Goal: Find specific page/section: Find specific page/section

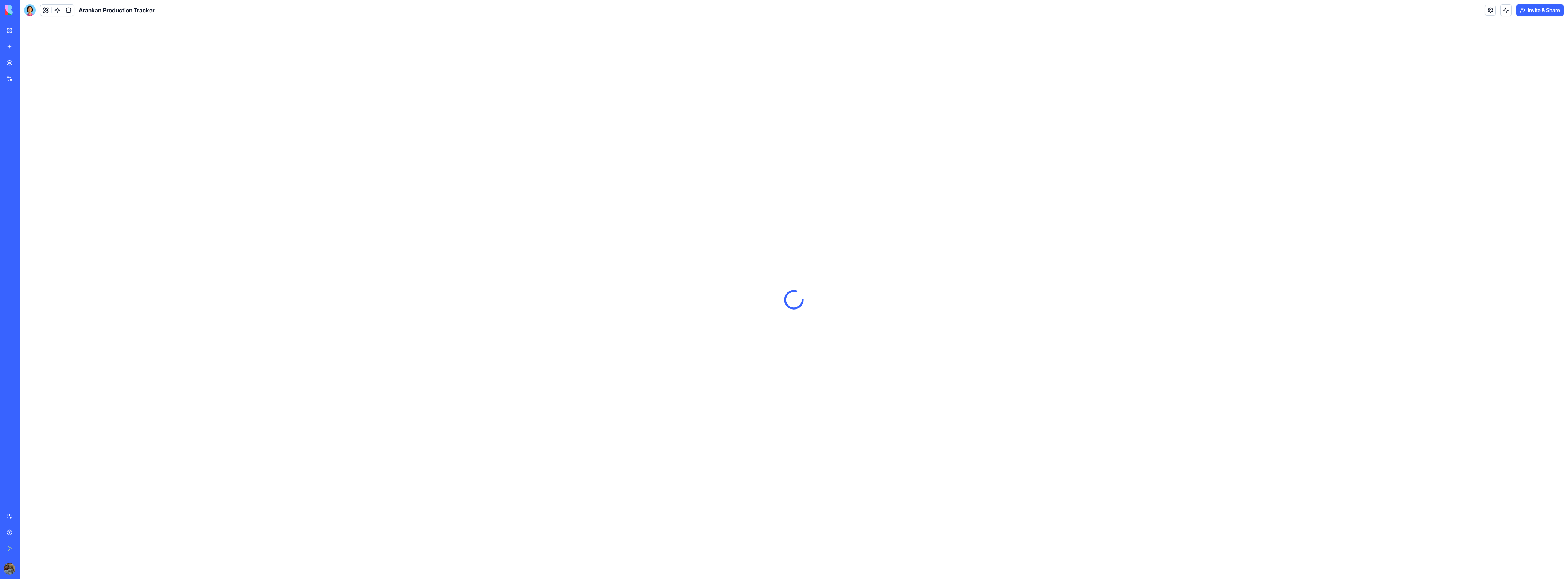
click at [27, 519] on div "Team" at bounding box center [23, 516] width 10 height 7
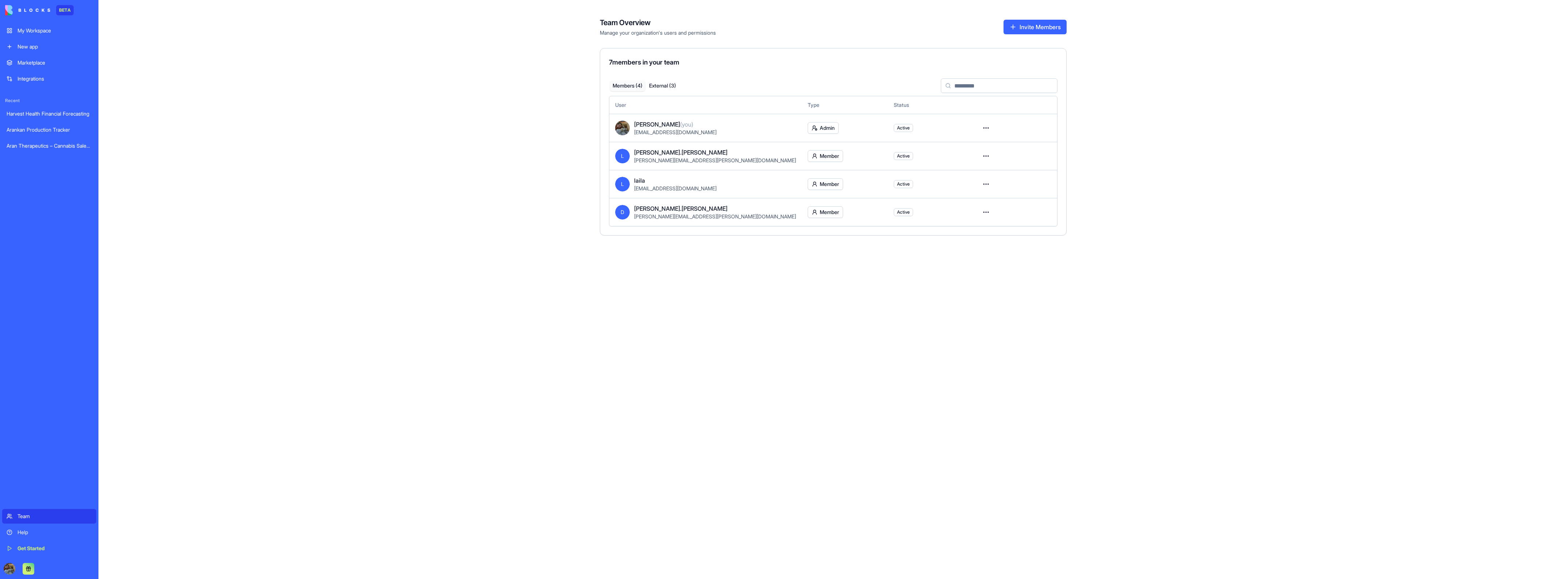
click at [39, 516] on div "Team" at bounding box center [55, 516] width 74 height 7
click at [33, 533] on div "Help" at bounding box center [55, 533] width 74 height 7
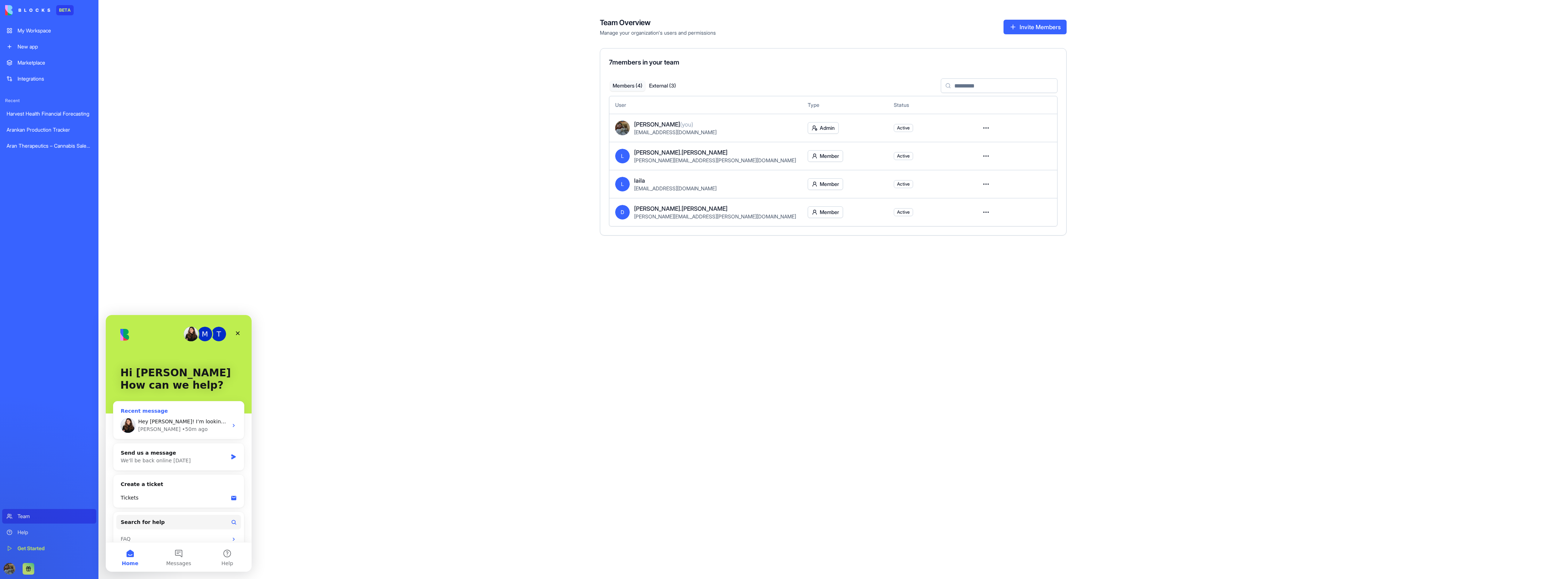
click at [182, 427] on div "• 50m ago" at bounding box center [195, 429] width 26 height 8
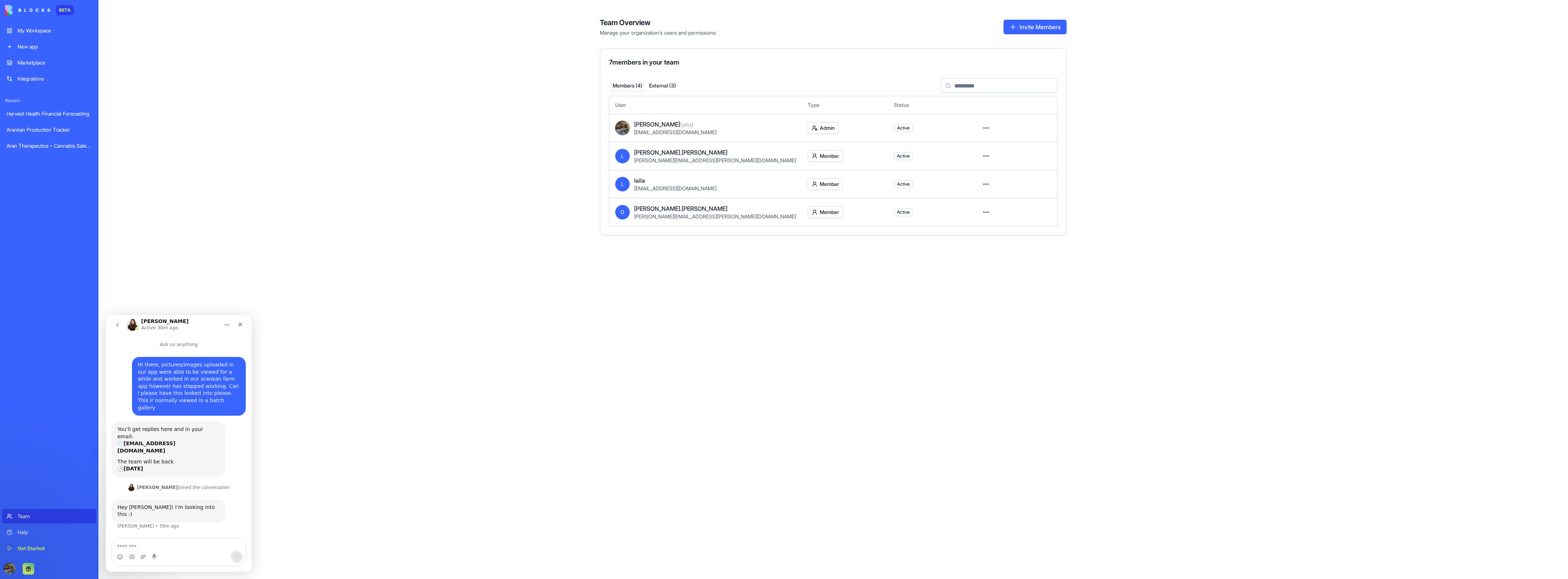
click at [169, 549] on textarea "Message…" at bounding box center [178, 545] width 133 height 12
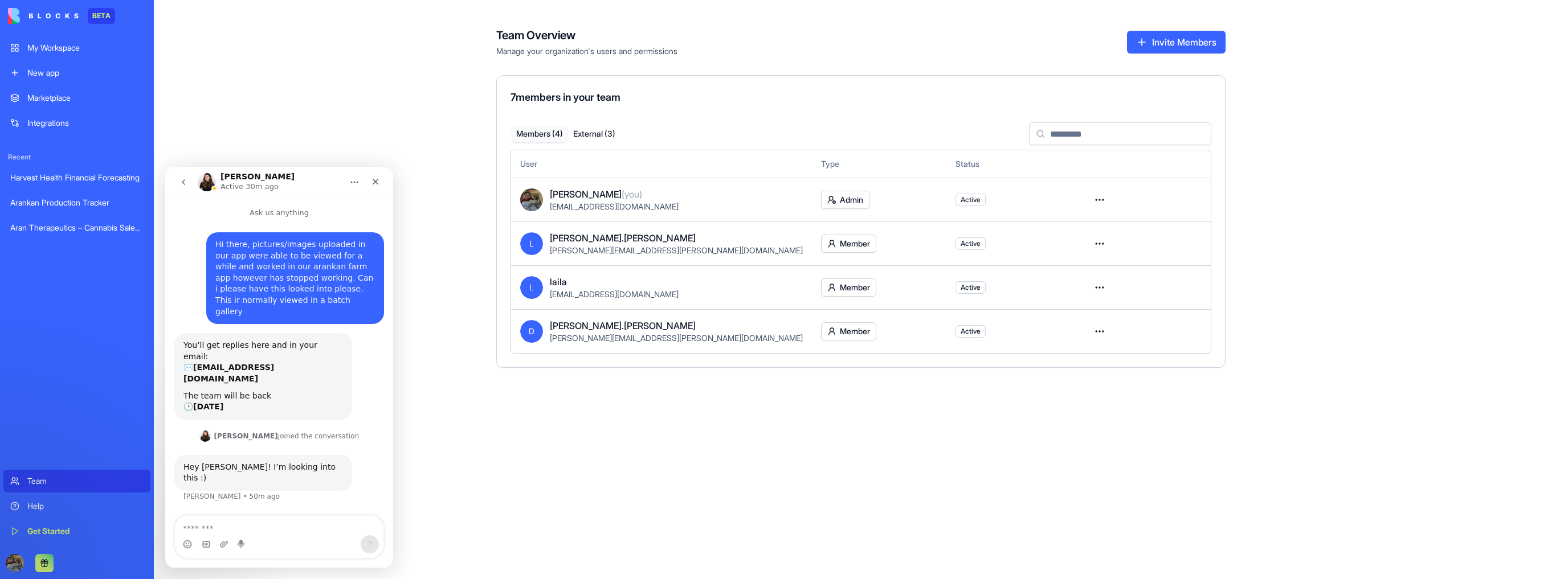
click at [277, 532] on textarea "Message…" at bounding box center [279, 526] width 208 height 19
type textarea "********"
click at [433, 341] on div "Team Overview Manage your organization's users and permissions Invite Members 7…" at bounding box center [861, 289] width 1414 height 579
click at [70, 49] on div "My Workspace" at bounding box center [86, 48] width 116 height 11
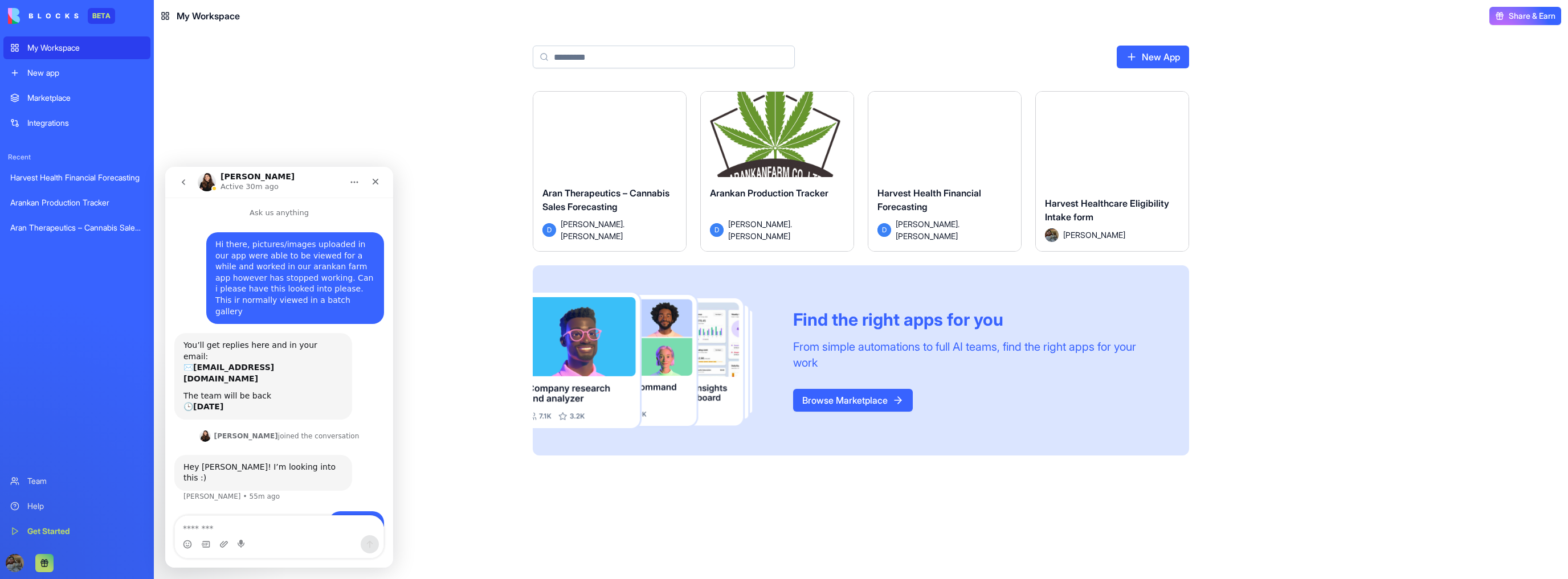
click at [850, 125] on div "Launch" at bounding box center [777, 139] width 153 height 96
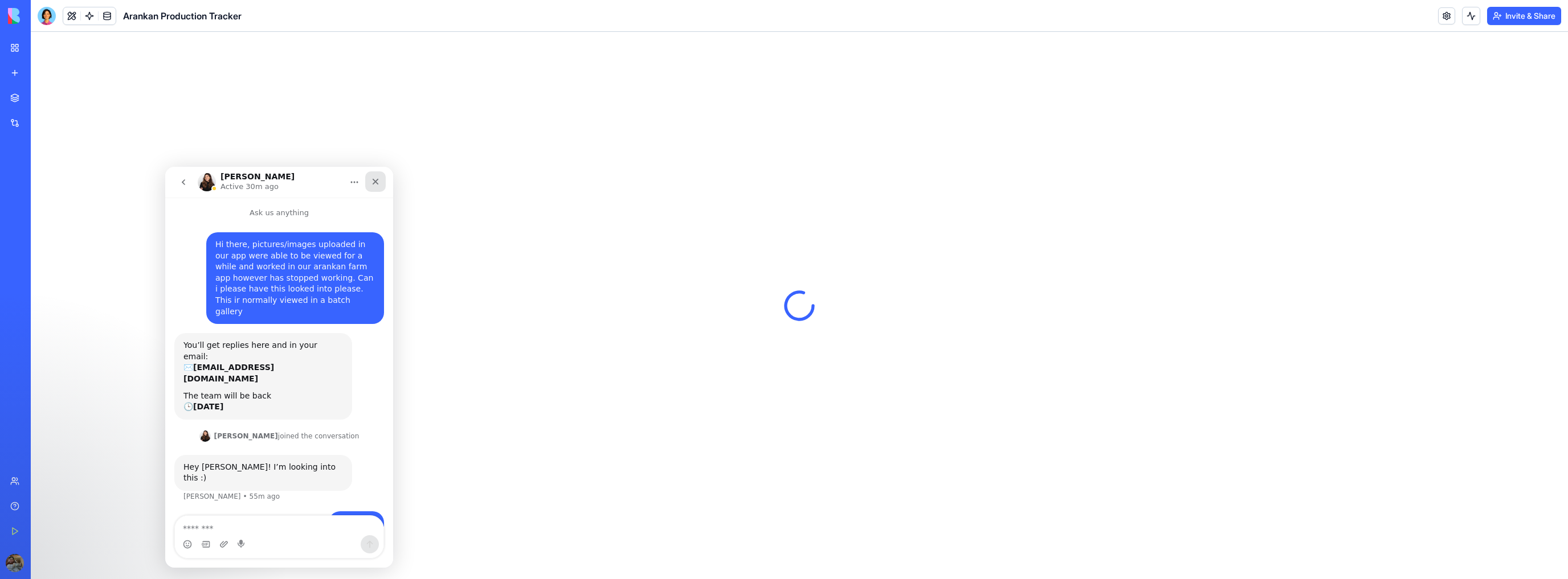
click at [385, 185] on div "Close" at bounding box center [376, 182] width 21 height 21
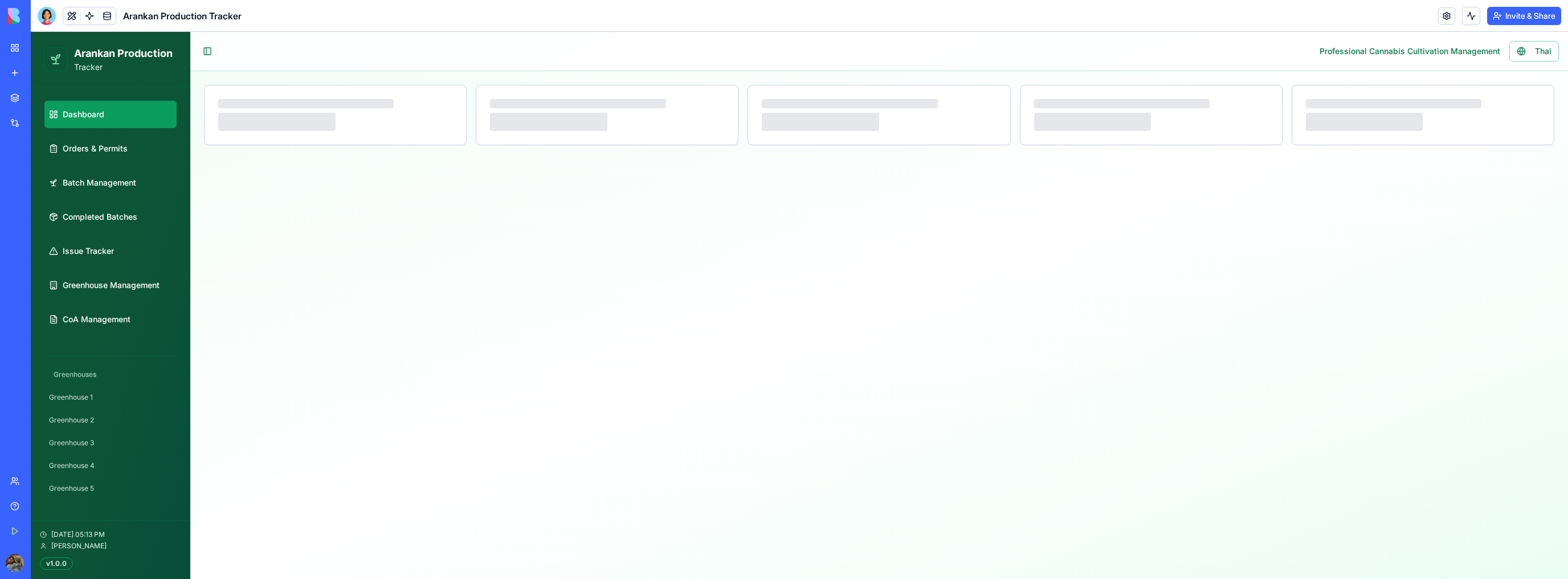
select select "**"
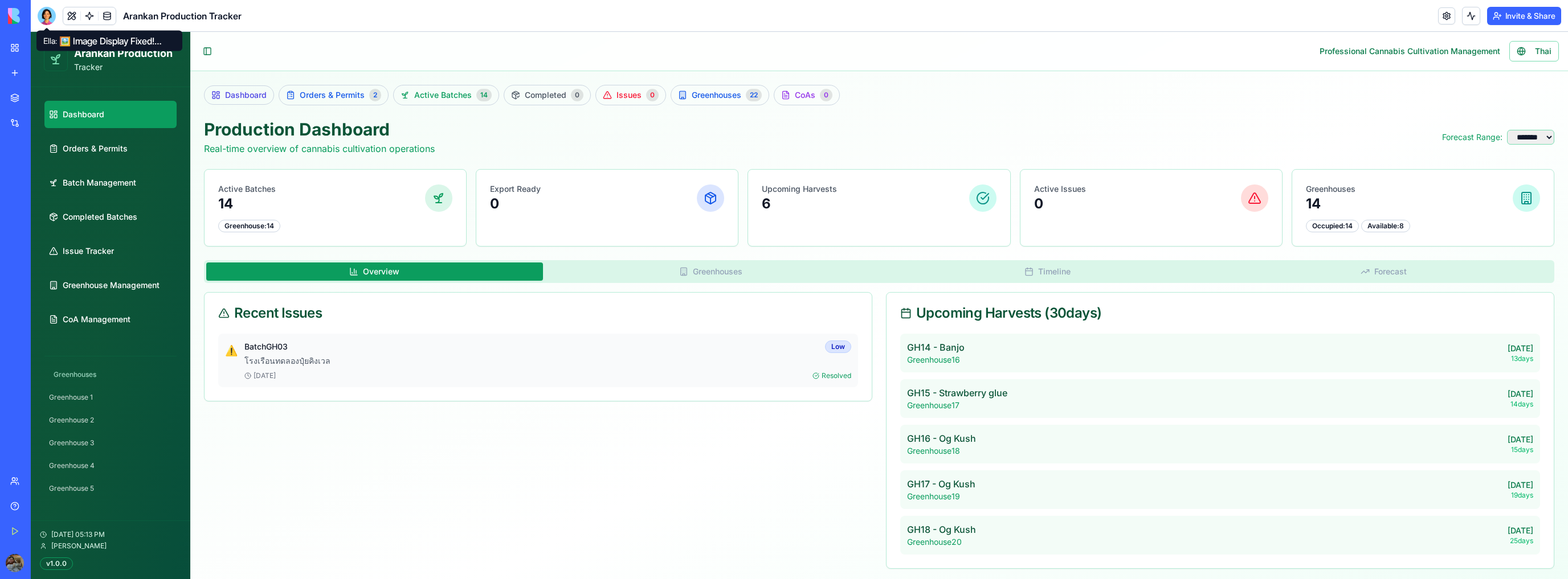
click at [46, 16] on div at bounding box center [47, 15] width 18 height 18
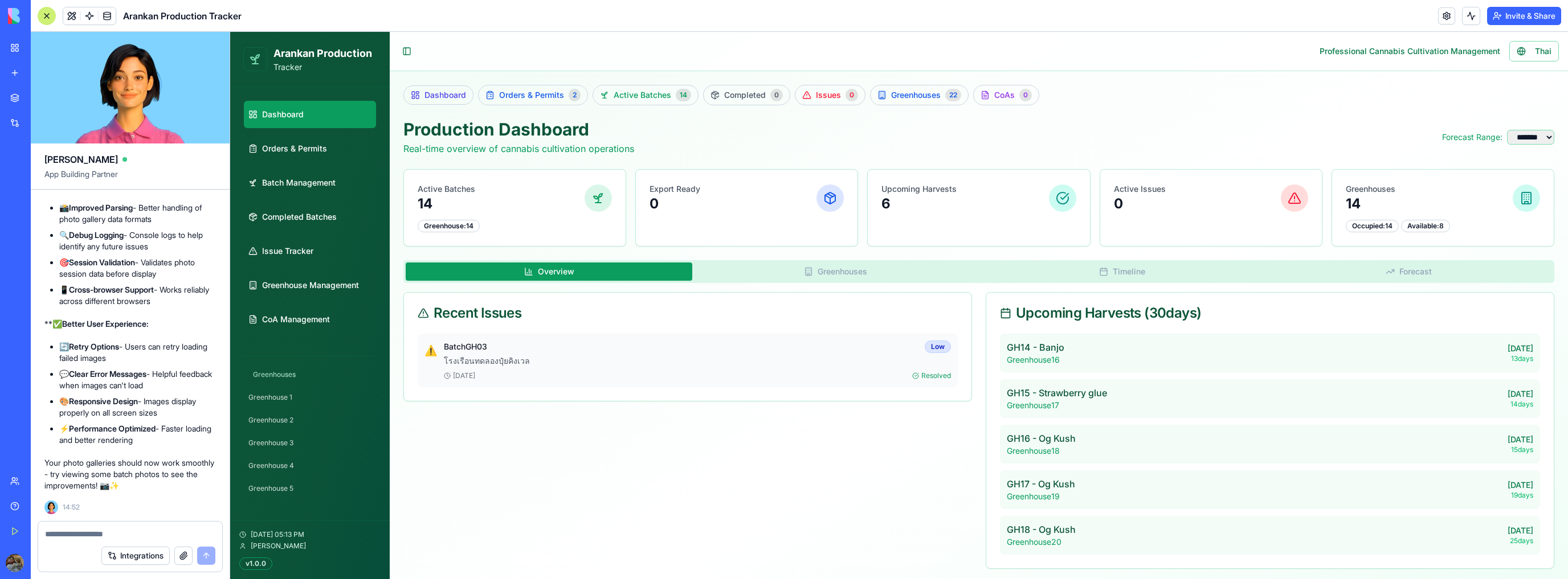
scroll to position [68695, 0]
click at [310, 153] on span "Orders & Permits" at bounding box center [295, 148] width 65 height 11
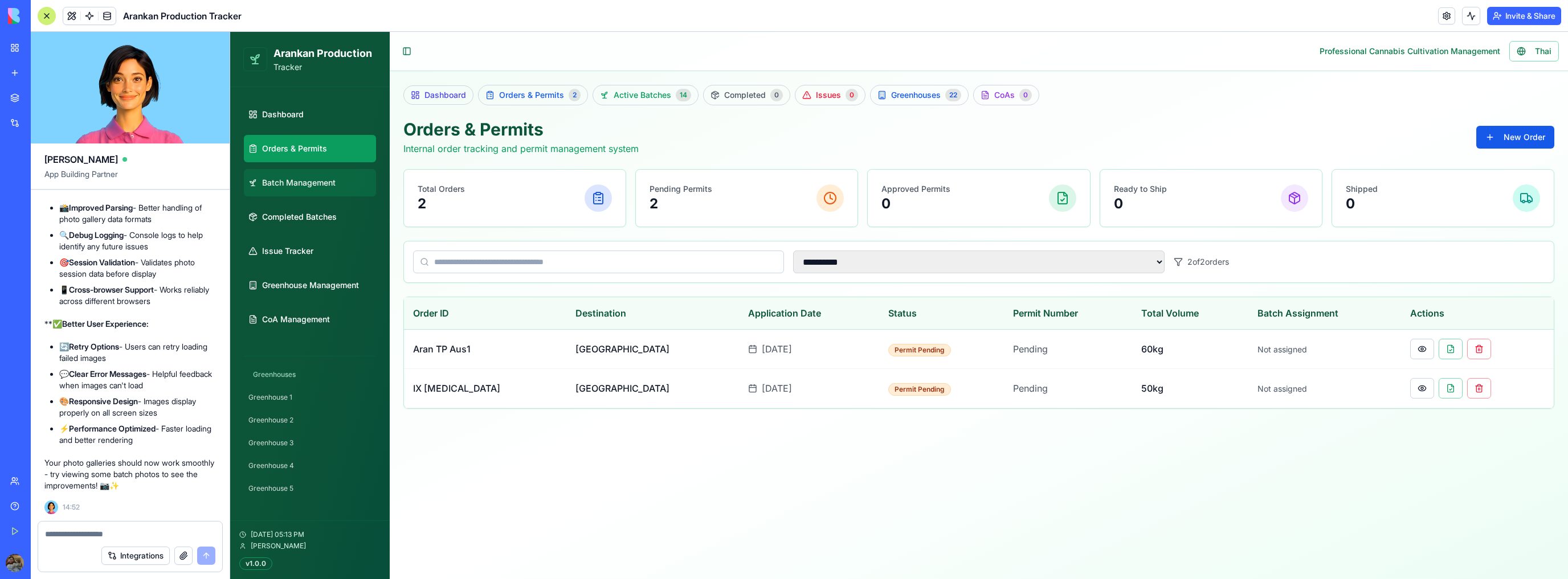
click at [326, 187] on span "Batch Management" at bounding box center [299, 183] width 73 height 11
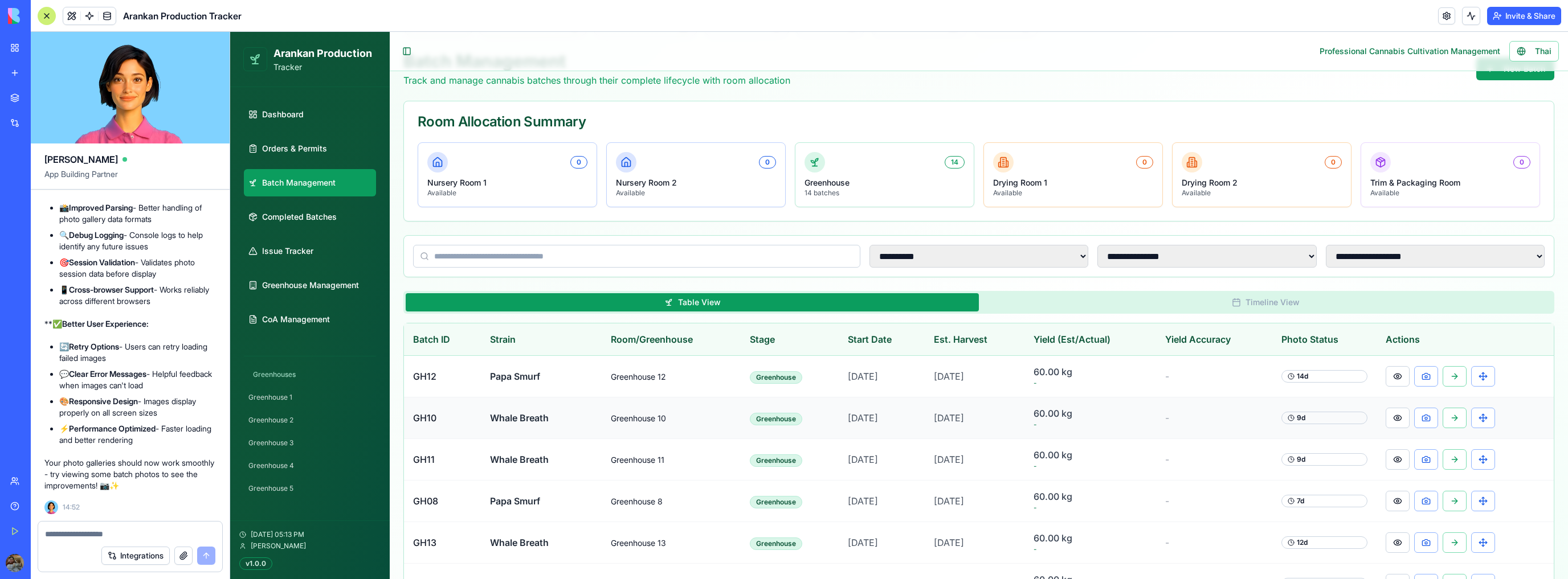
scroll to position [183, 0]
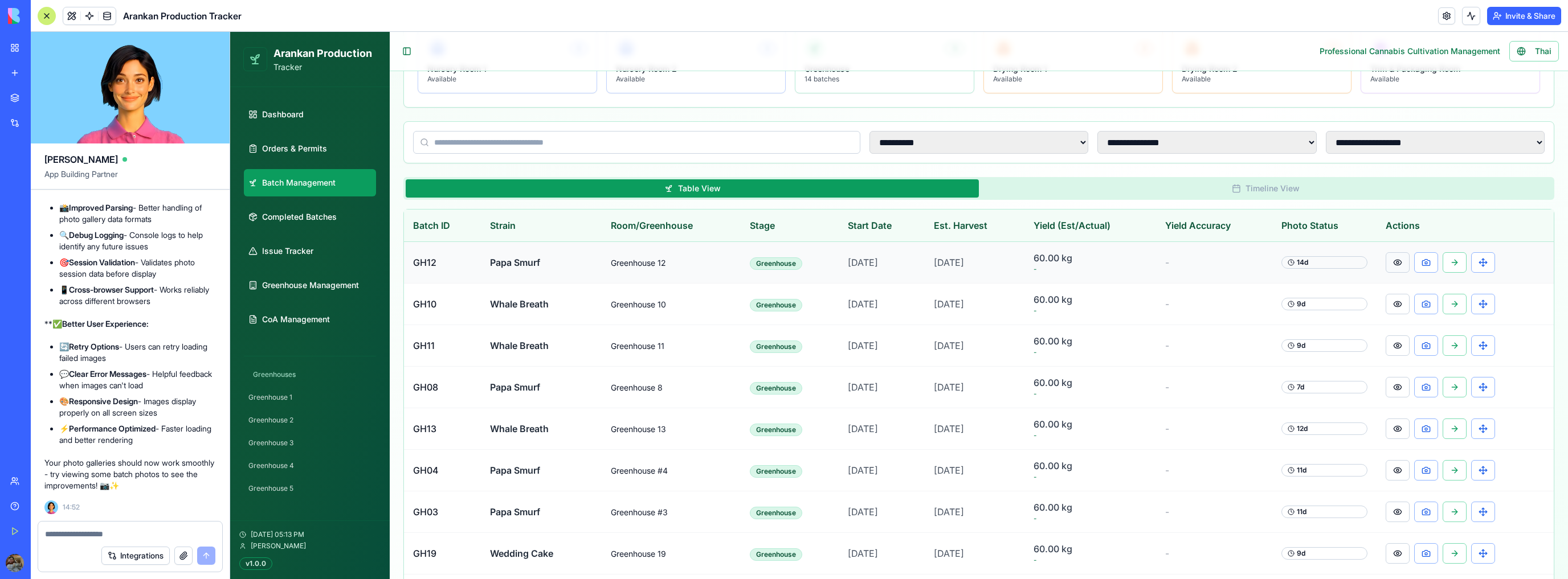
click at [1399, 262] on button at bounding box center [1397, 262] width 24 height 21
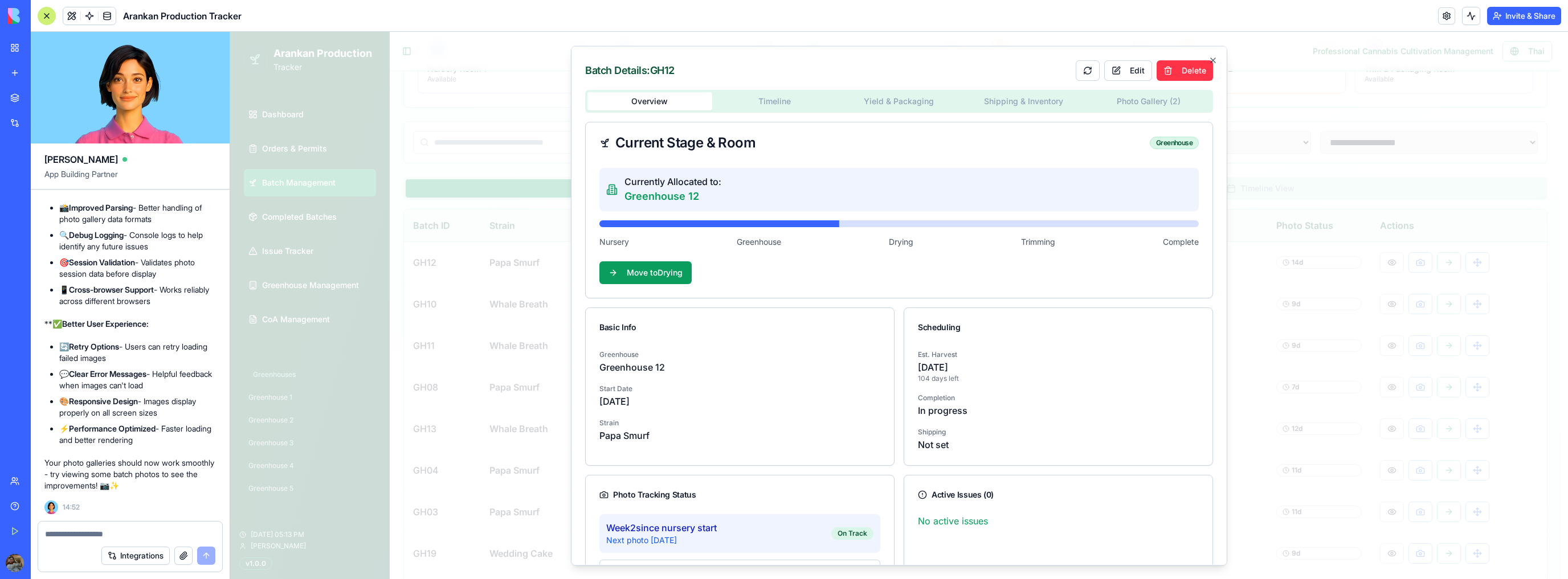
click at [1143, 100] on body "**********" at bounding box center [895, 351] width 1330 height 1002
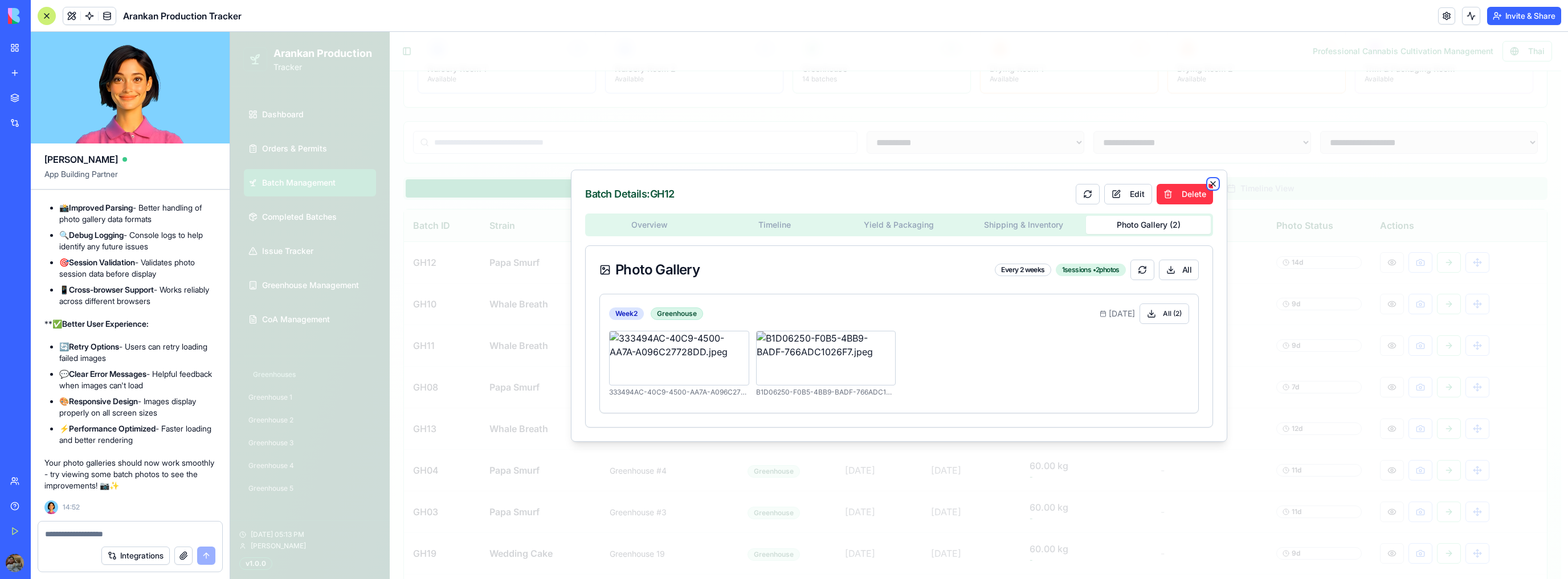
click at [1217, 183] on icon "button" at bounding box center [1213, 184] width 10 height 10
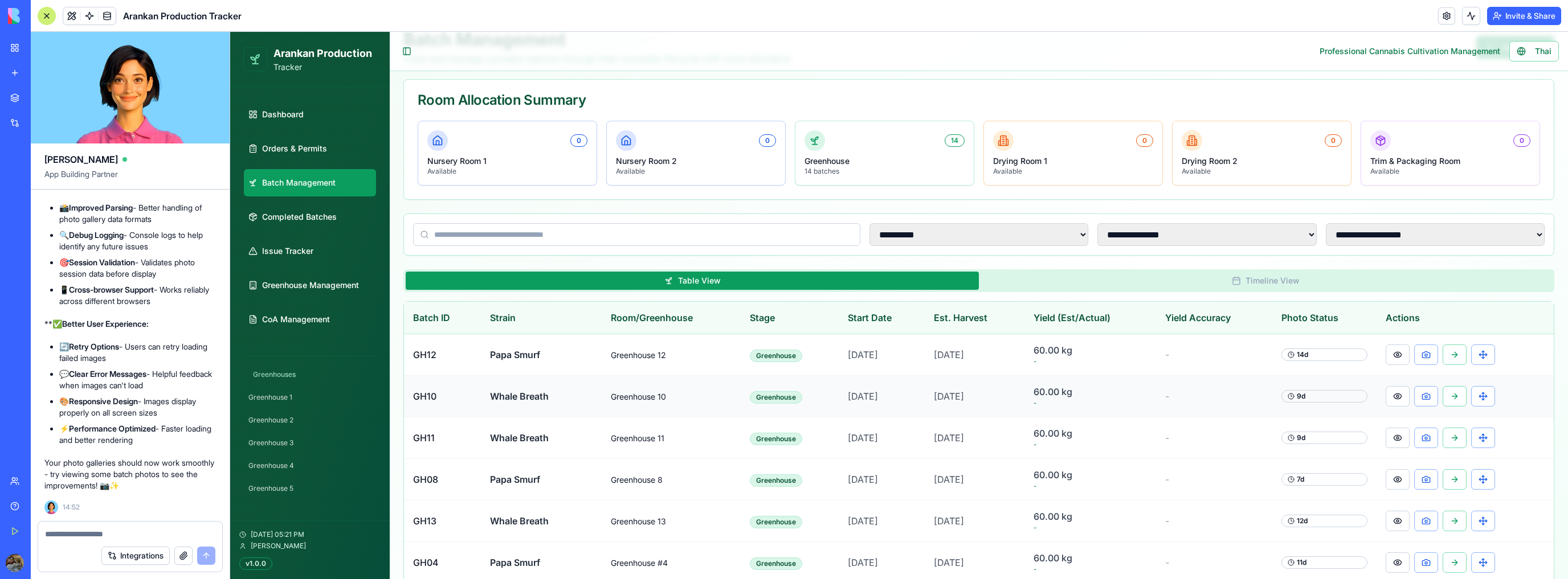
scroll to position [42, 0]
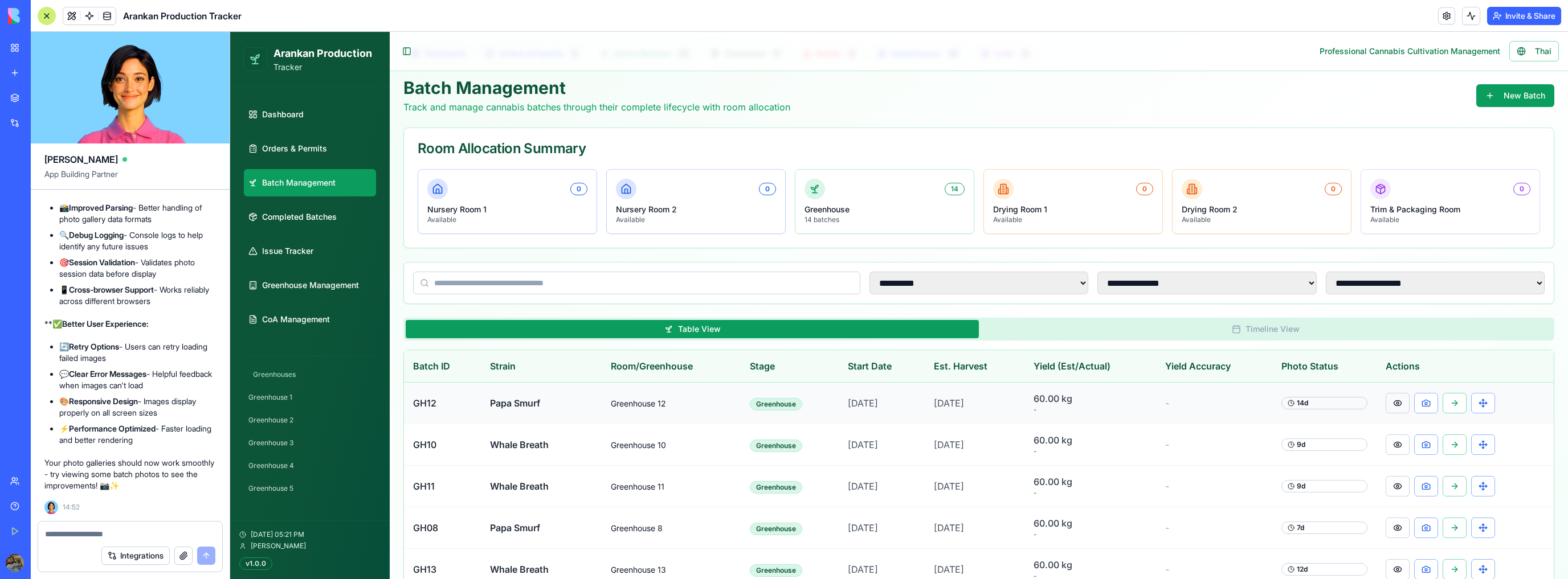
click at [1396, 400] on button at bounding box center [1397, 403] width 24 height 21
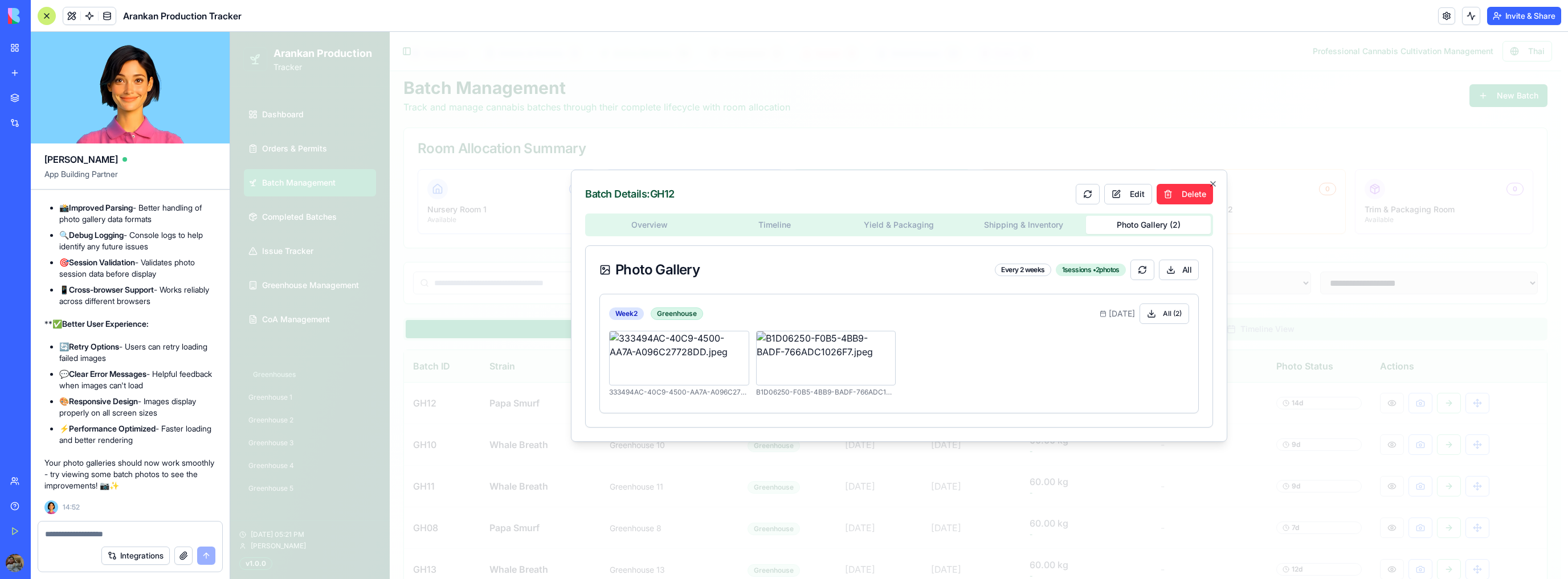
click at [1177, 109] on body "**********" at bounding box center [895, 492] width 1330 height 1002
click at [42, 504] on div "Help" at bounding box center [35, 507] width 15 height 11
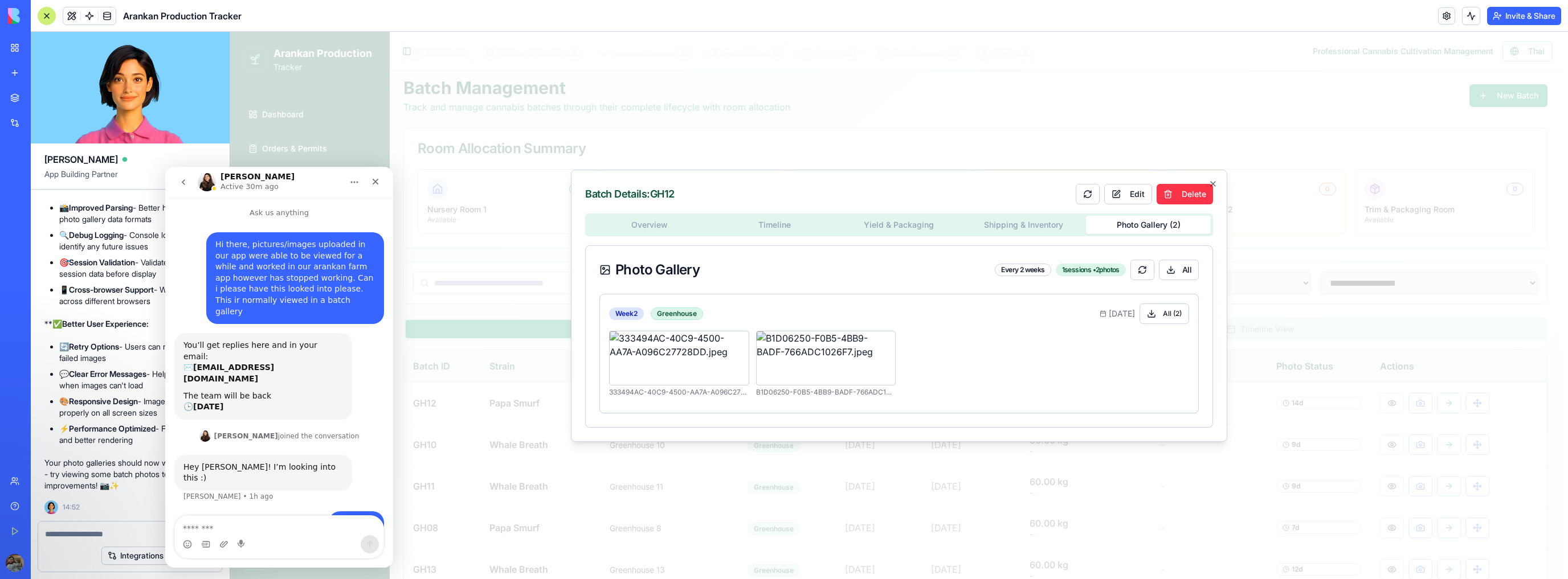
click at [235, 530] on textarea "Message…" at bounding box center [279, 526] width 208 height 19
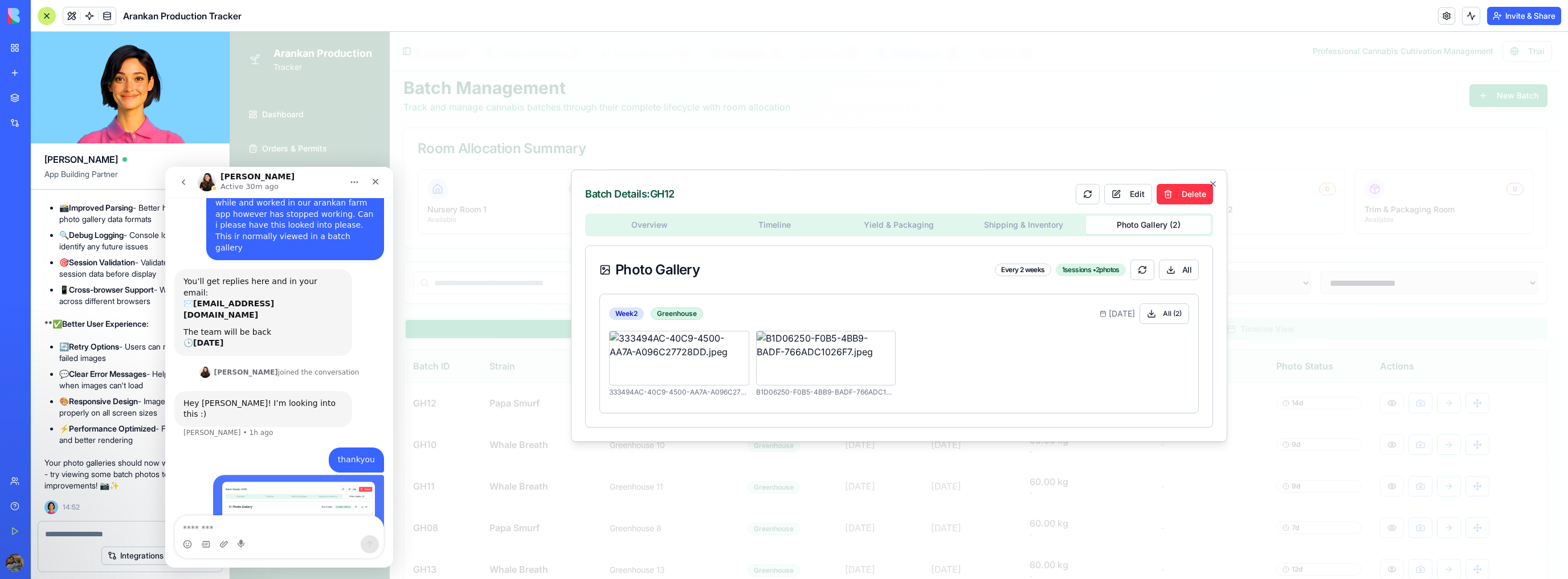
scroll to position [69, 0]
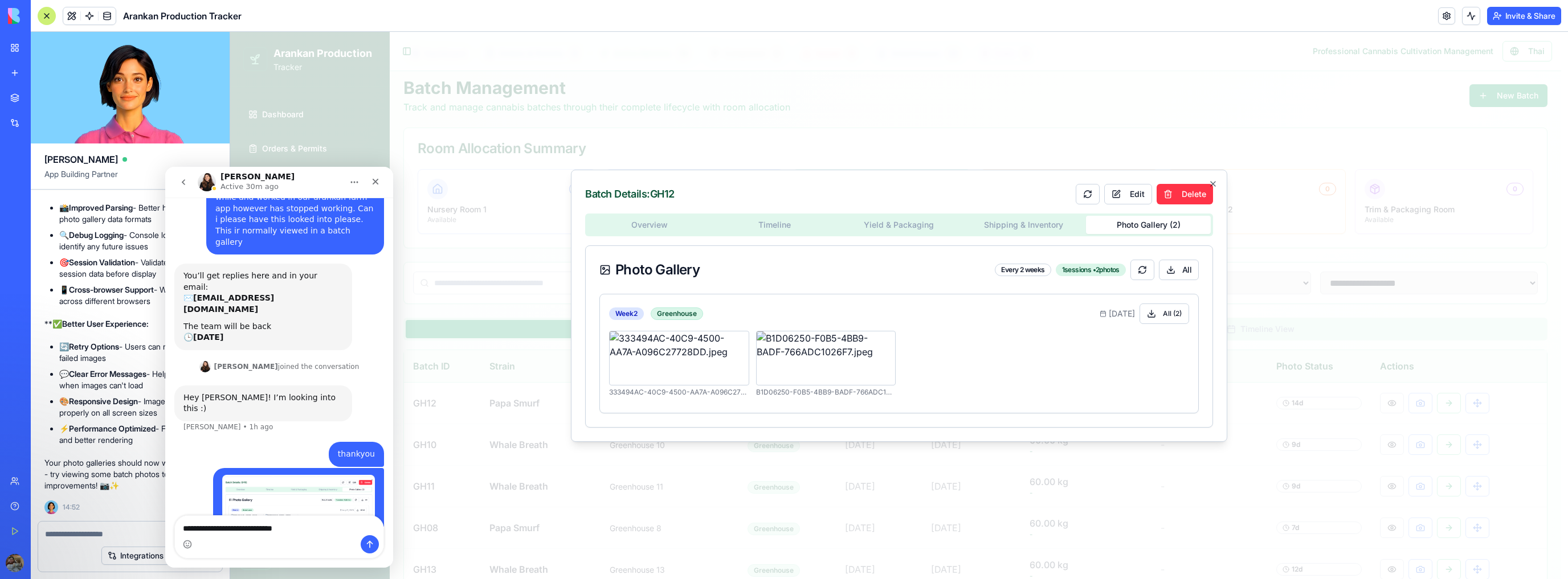
type textarea "**********"
